Goal: Task Accomplishment & Management: Use online tool/utility

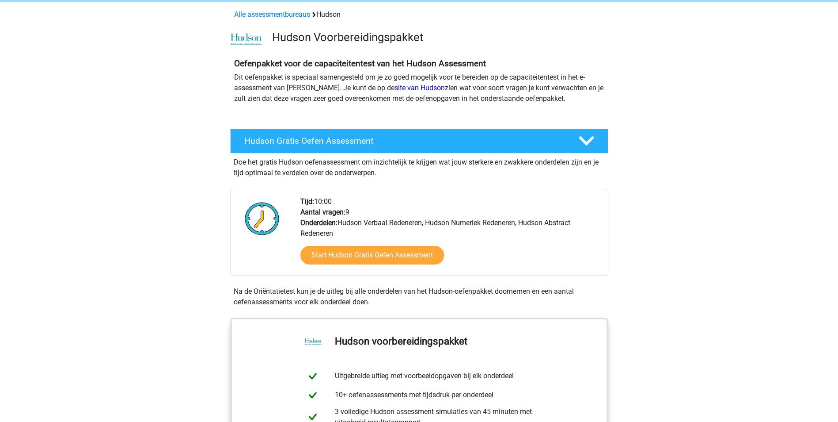
scroll to position [88, 0]
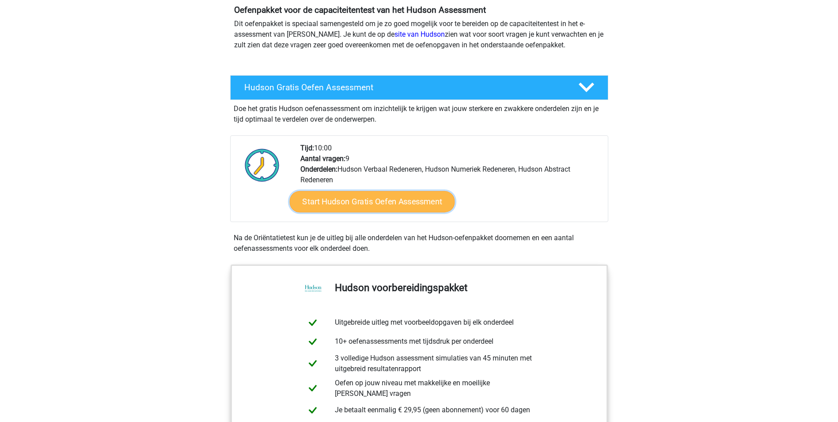
click at [392, 199] on link "Start Hudson Gratis Oefen Assessment" at bounding box center [371, 201] width 165 height 21
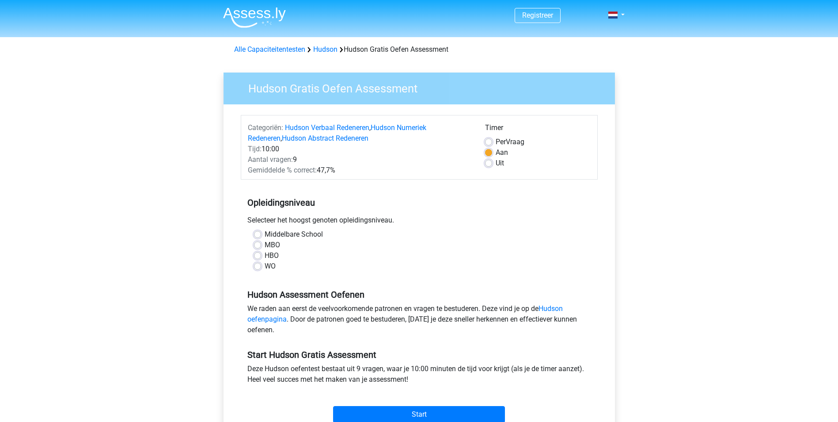
click at [265, 236] on label "Middelbare School" at bounding box center [294, 234] width 58 height 11
click at [258, 236] on input "Middelbare School" at bounding box center [257, 233] width 7 height 9
radio input "true"
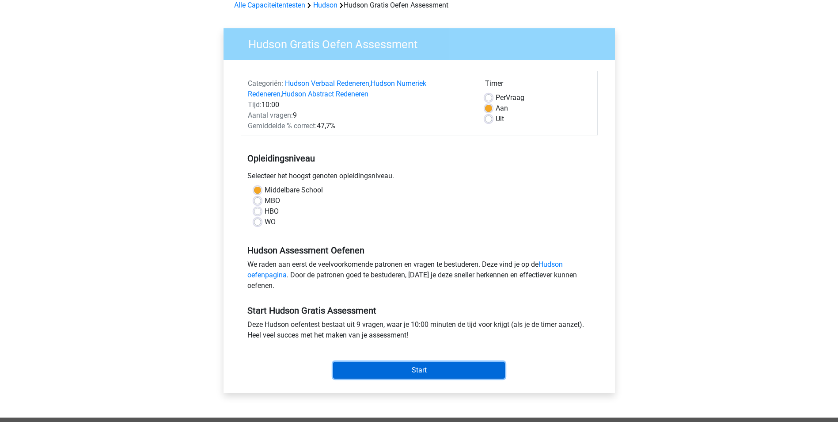
click at [399, 369] on input "Start" at bounding box center [419, 370] width 172 height 17
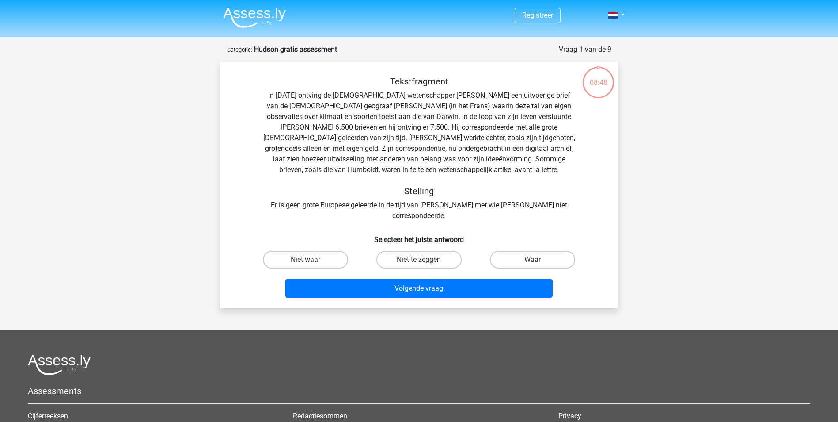
click at [310, 259] on input "Niet waar" at bounding box center [308, 262] width 6 height 6
radio input "true"
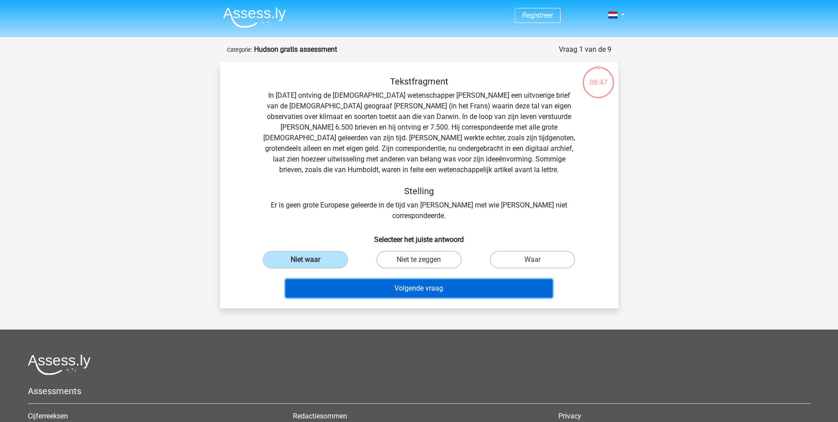
click at [348, 279] on button "Volgende vraag" at bounding box center [418, 288] width 267 height 19
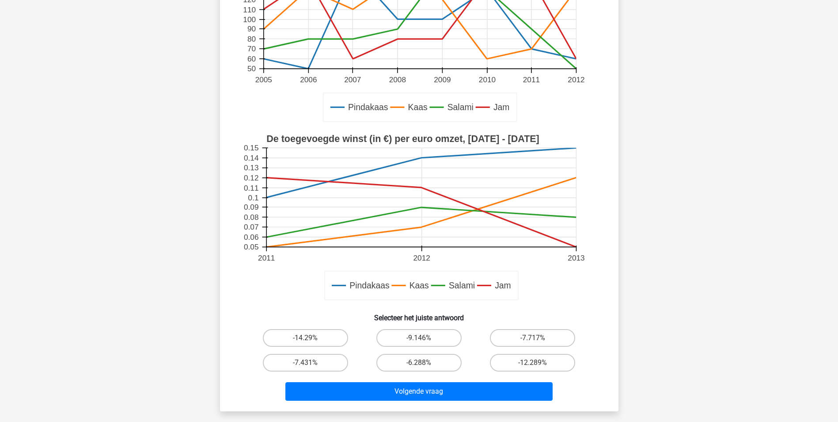
scroll to position [177, 0]
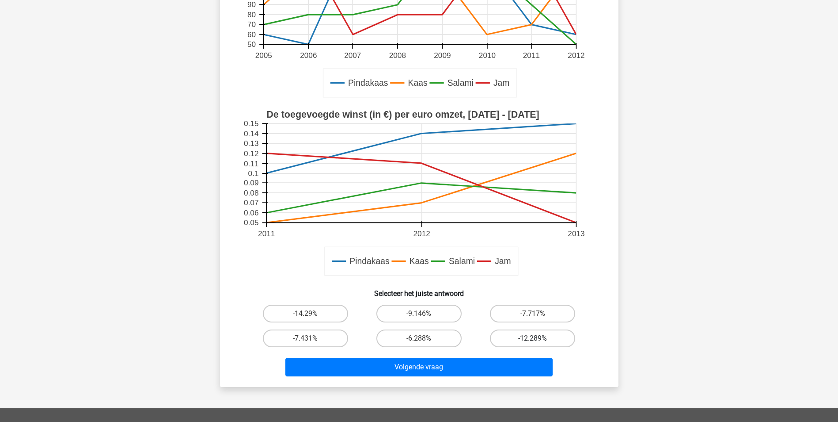
click at [516, 338] on label "-12.289%" at bounding box center [532, 338] width 85 height 18
click at [533, 338] on input "-12.289%" at bounding box center [536, 341] width 6 height 6
radio input "true"
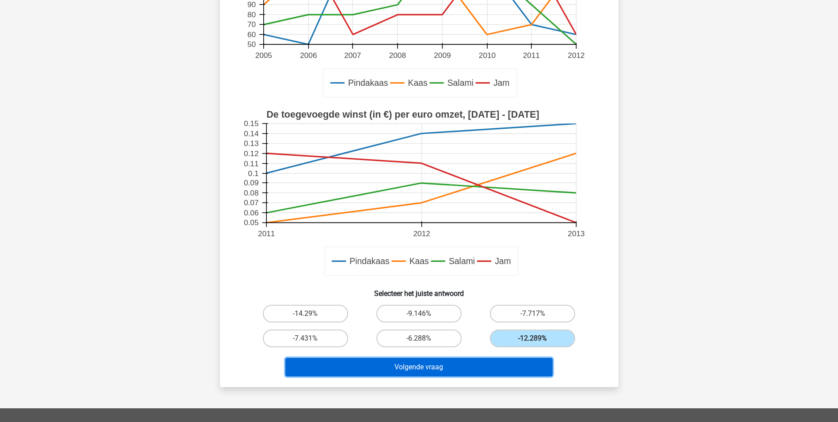
click at [480, 367] on button "Volgende vraag" at bounding box center [418, 367] width 267 height 19
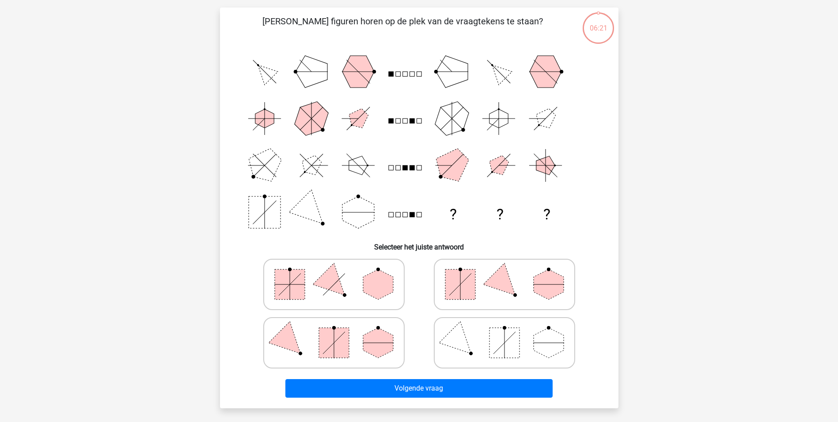
scroll to position [44, 0]
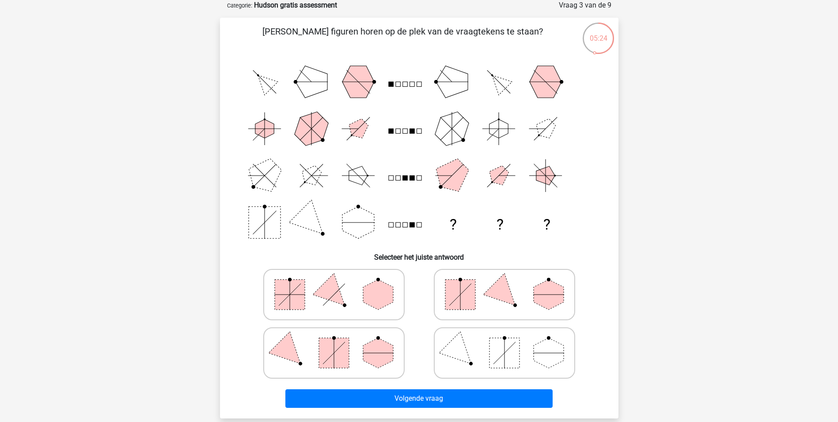
click at [367, 354] on polygon at bounding box center [378, 353] width 30 height 30
click at [340, 342] on input "radio" at bounding box center [337, 339] width 6 height 6
radio input "true"
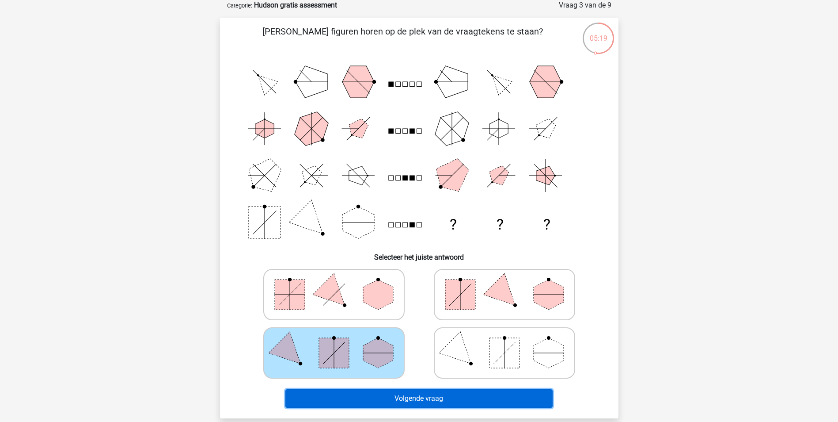
click at [384, 395] on button "Volgende vraag" at bounding box center [418, 398] width 267 height 19
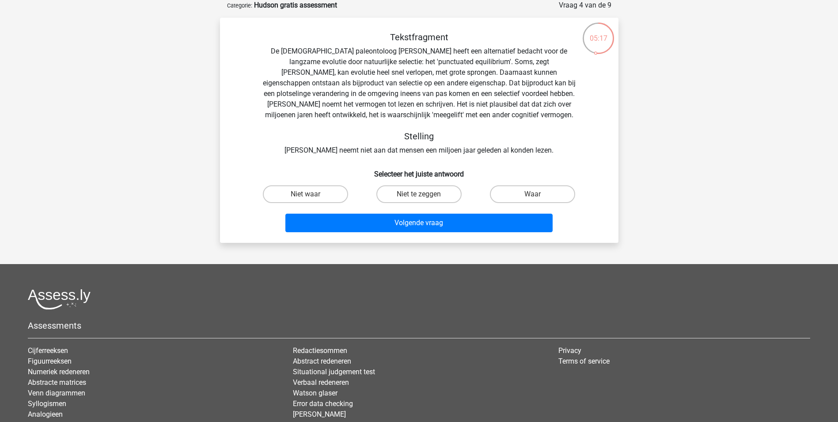
scroll to position [0, 0]
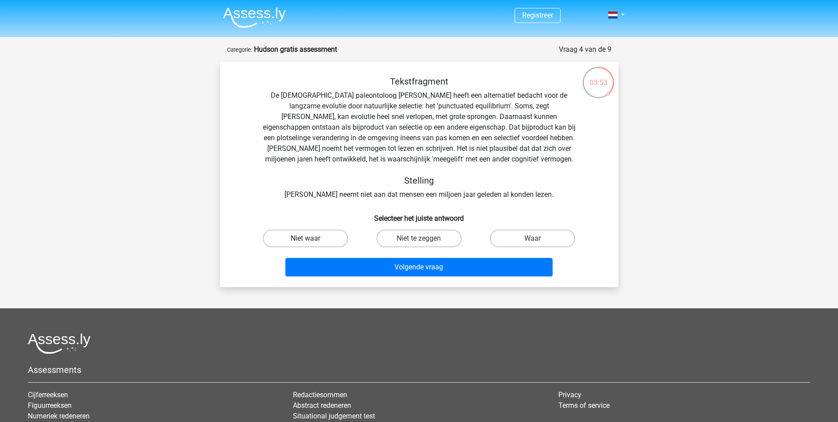
click at [323, 237] on label "Niet waar" at bounding box center [305, 238] width 85 height 18
click at [311, 238] on input "Niet waar" at bounding box center [308, 241] width 6 height 6
radio input "true"
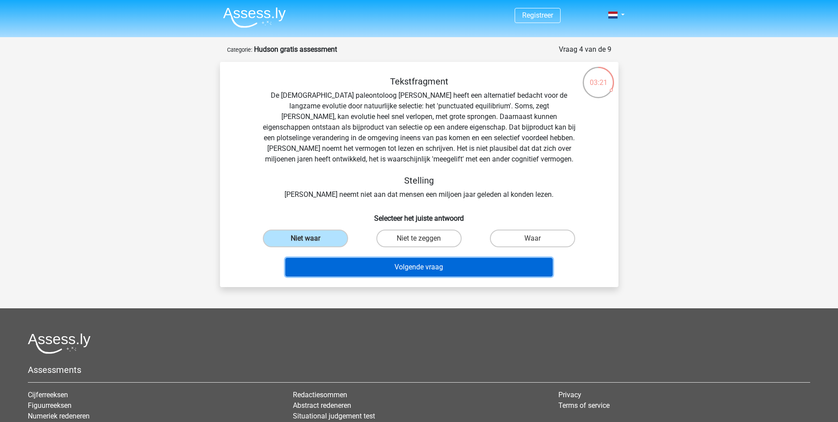
click at [434, 266] on button "Volgende vraag" at bounding box center [418, 267] width 267 height 19
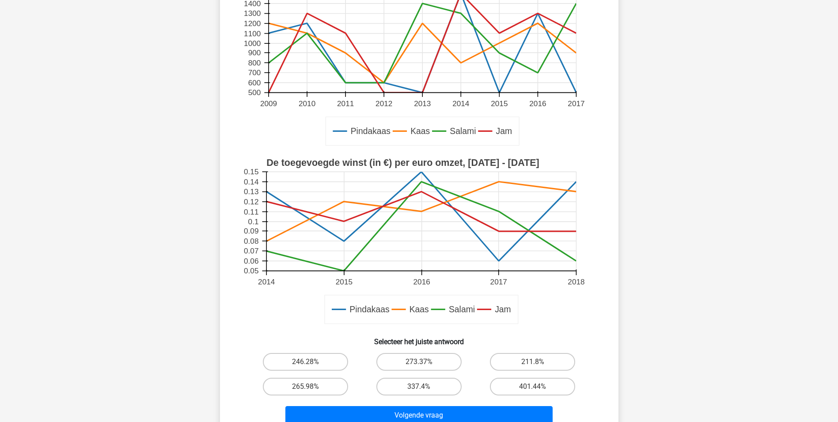
scroll to position [221, 0]
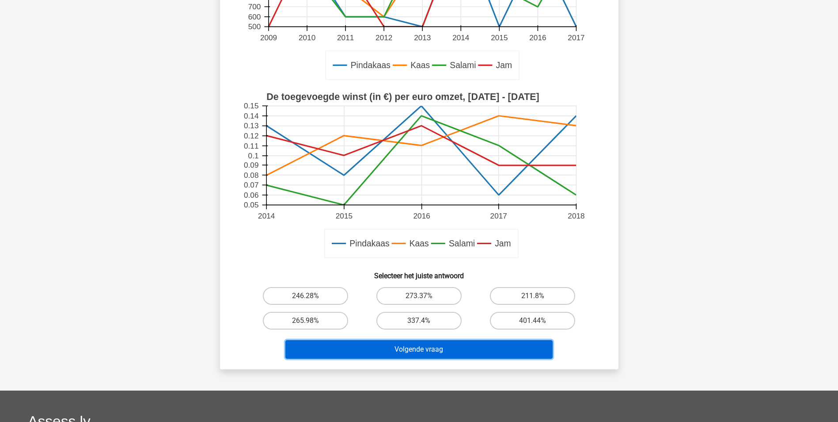
click at [461, 348] on button "Volgende vraag" at bounding box center [418, 349] width 267 height 19
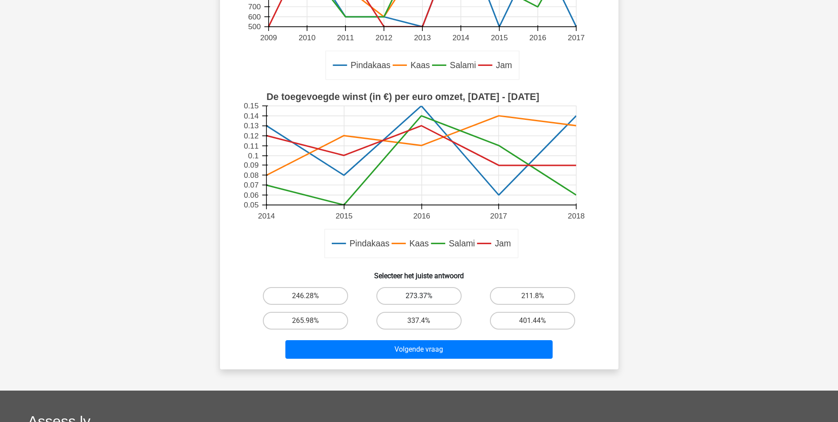
click at [425, 288] on label "273.37%" at bounding box center [419, 296] width 85 height 18
click at [425, 296] on input "273.37%" at bounding box center [422, 299] width 6 height 6
radio input "true"
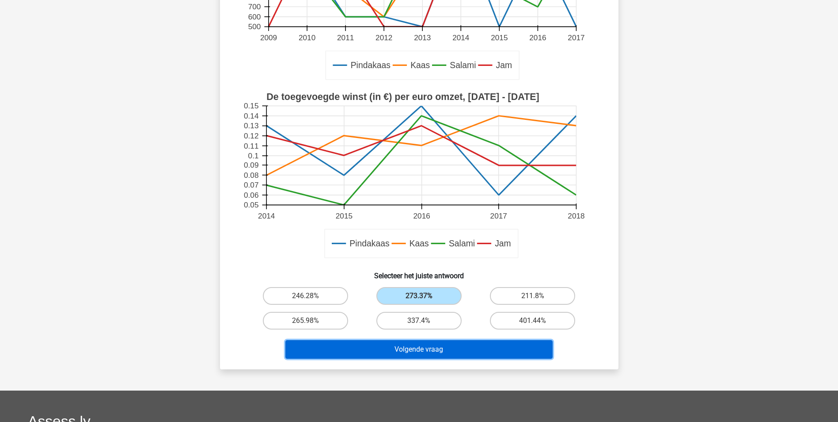
click at [425, 350] on button "Volgende vraag" at bounding box center [418, 349] width 267 height 19
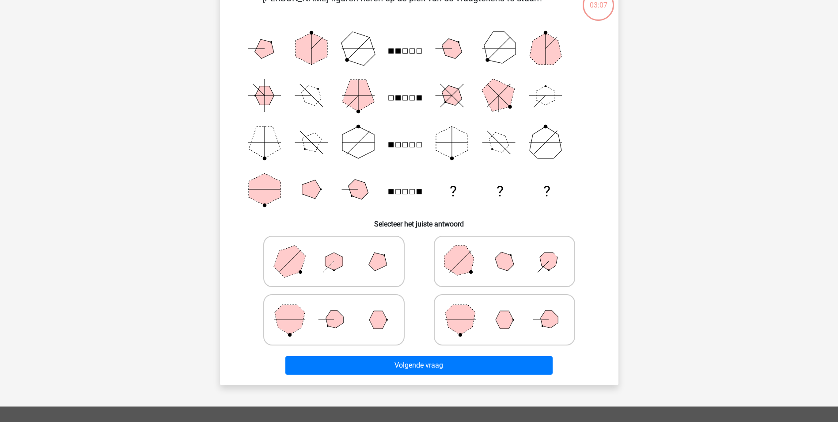
scroll to position [44, 0]
